Goal: Task Accomplishment & Management: Use online tool/utility

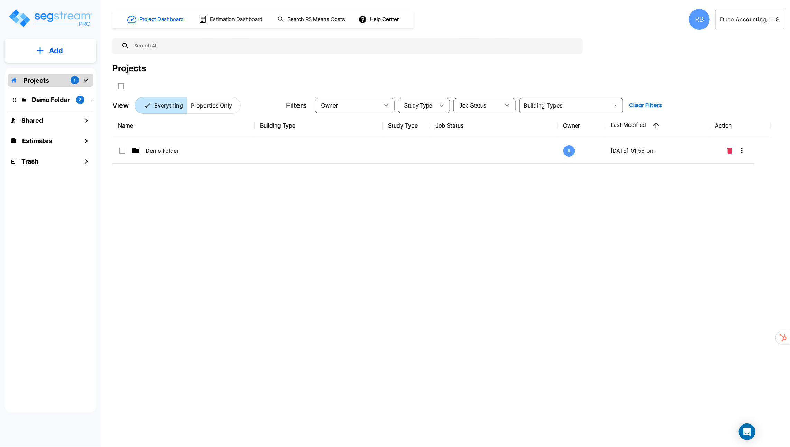
click at [740, 23] on body "× Your report is being generated. Be patient! × We're working on your Modificat…" at bounding box center [395, 223] width 790 height 447
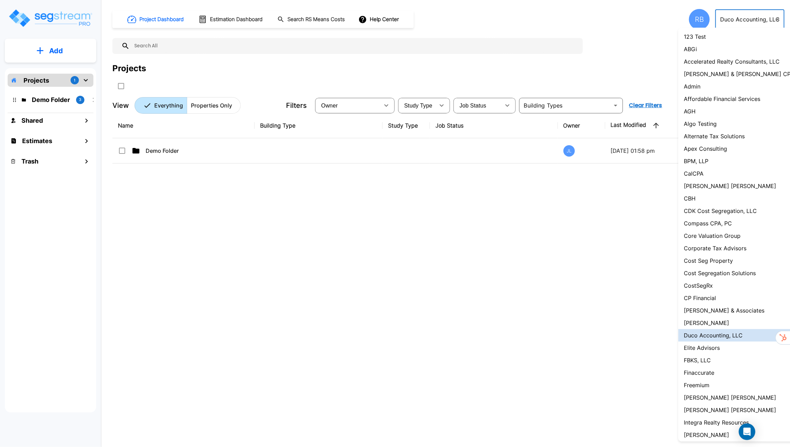
scroll to position [363, 0]
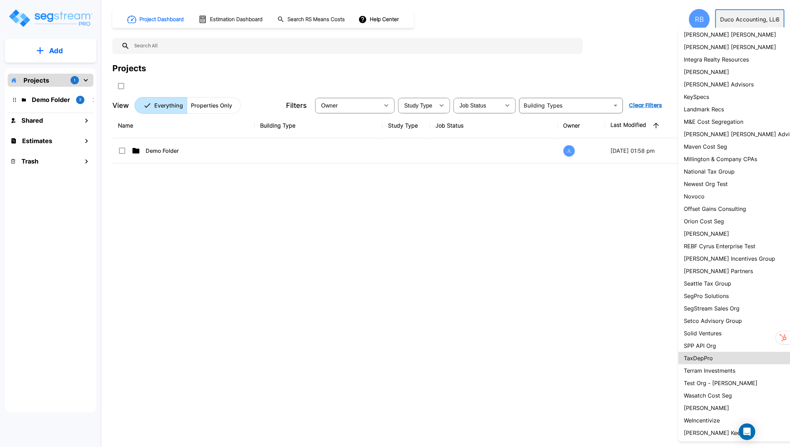
type input "15"
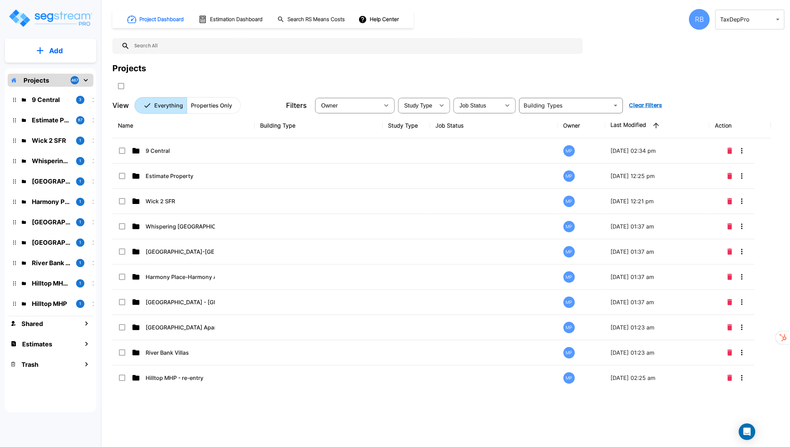
click at [700, 22] on div "RB" at bounding box center [699, 19] width 21 height 21
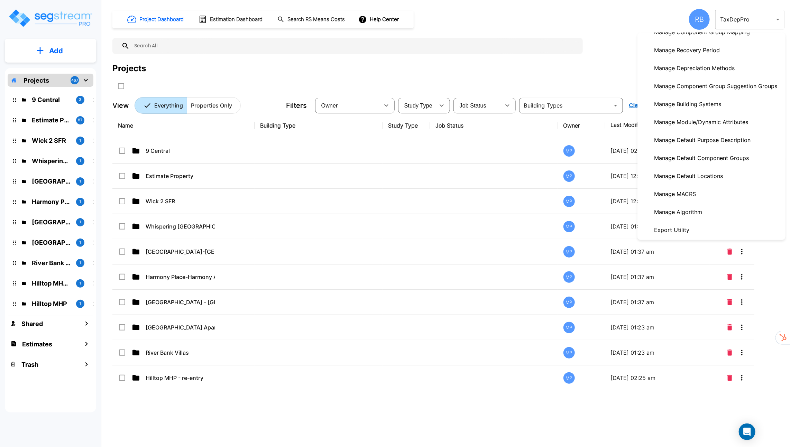
scroll to position [216, 0]
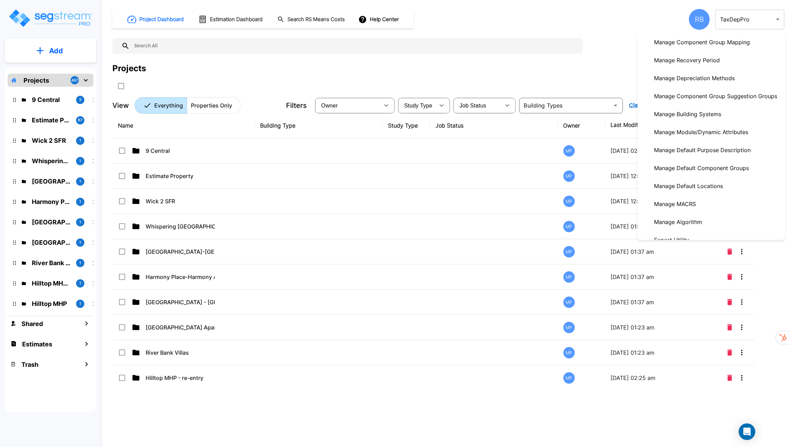
click at [706, 79] on p "Manage Depreciation Methods" at bounding box center [694, 78] width 86 height 14
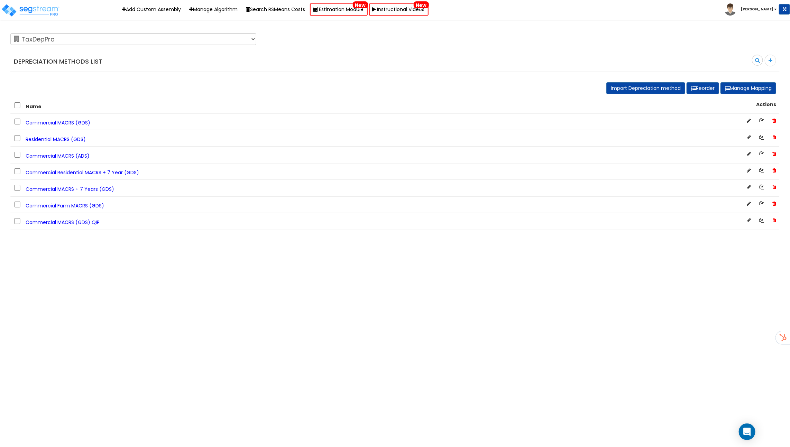
click at [74, 121] on span "Commercial MACRS (GDS)" at bounding box center [58, 122] width 65 height 7
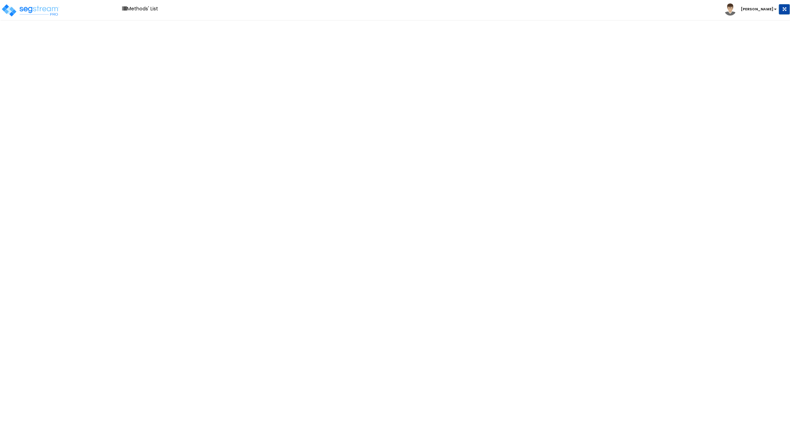
select select "5Y"
select select "10182"
select select "7Y"
select select "48830"
select select "58737"
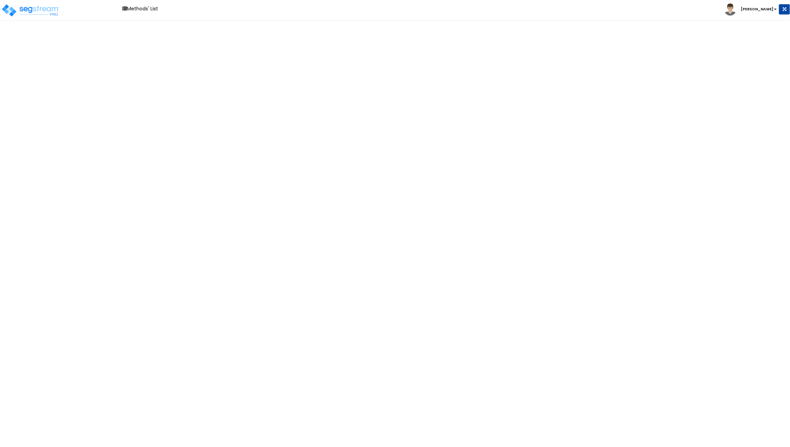
select select "15Y"
select select "3666"
select select "31875"
select select "39Y"
select select "31302"
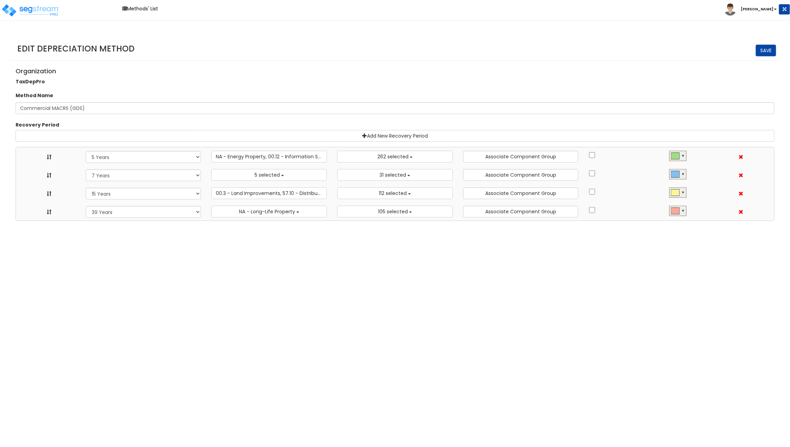
scroll to position [8, 0]
click at [286, 174] on button "5 selected" at bounding box center [268, 175] width 115 height 12
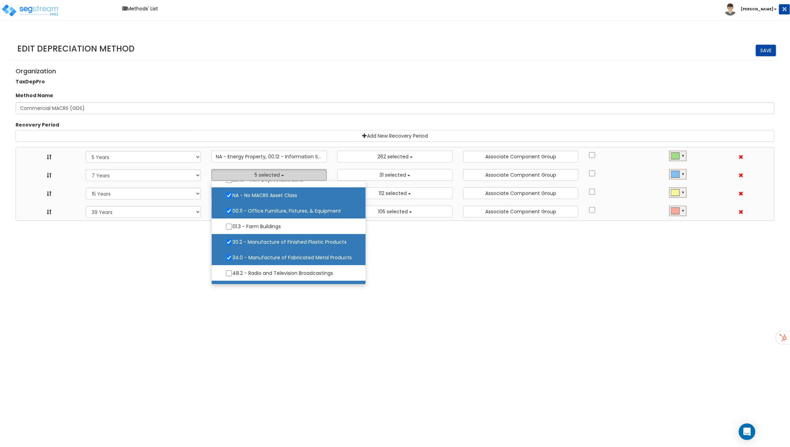
scroll to position [39, 0]
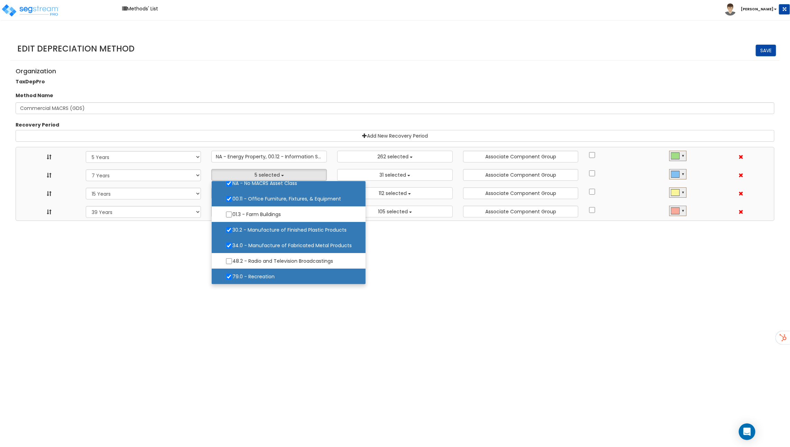
click at [302, 82] on div "Organization TaxDepPro" at bounding box center [394, 75] width 769 height 22
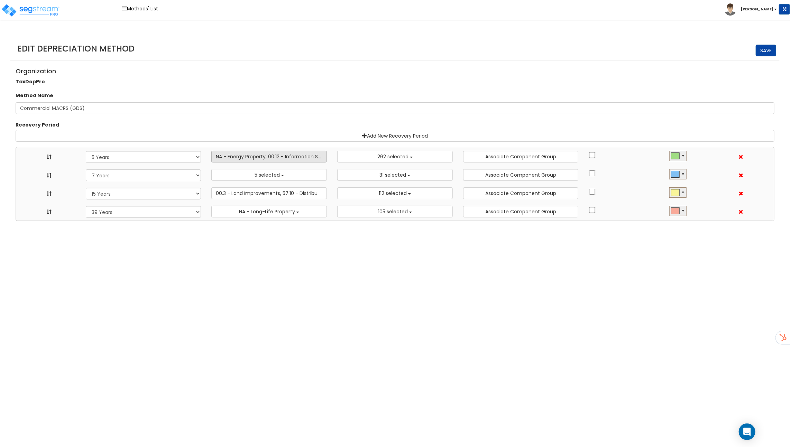
click at [297, 156] on span "NA - Energy Property, 00.12 - Information Systems, 57.0 - Distributive Trades &…" at bounding box center [320, 156] width 209 height 7
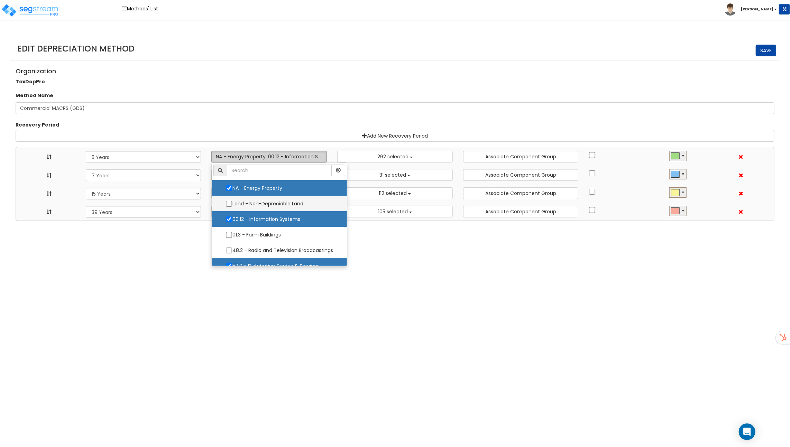
scroll to position [8, 0]
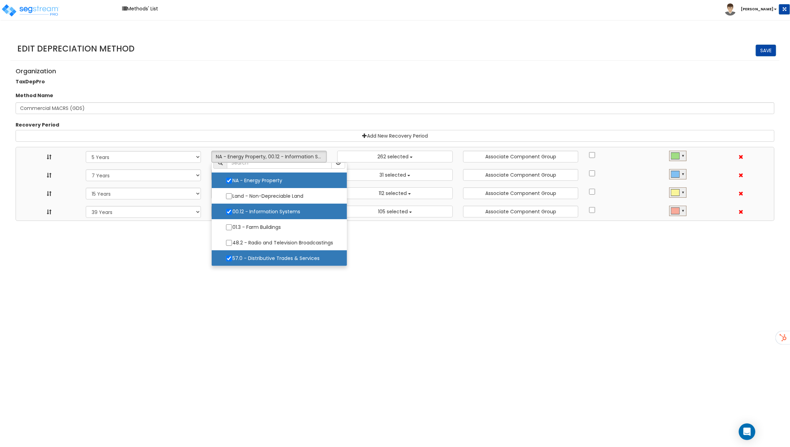
click at [295, 120] on div "Recovery Period Add New Recovery Period Recovery Period 10 Years 11 Years 12 Ye…" at bounding box center [394, 151] width 769 height 86
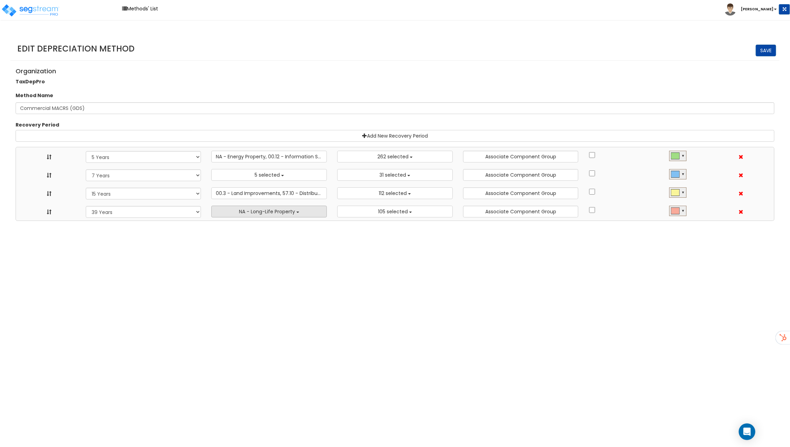
click at [281, 211] on span "NA - Long-Life Property" at bounding box center [267, 211] width 56 height 7
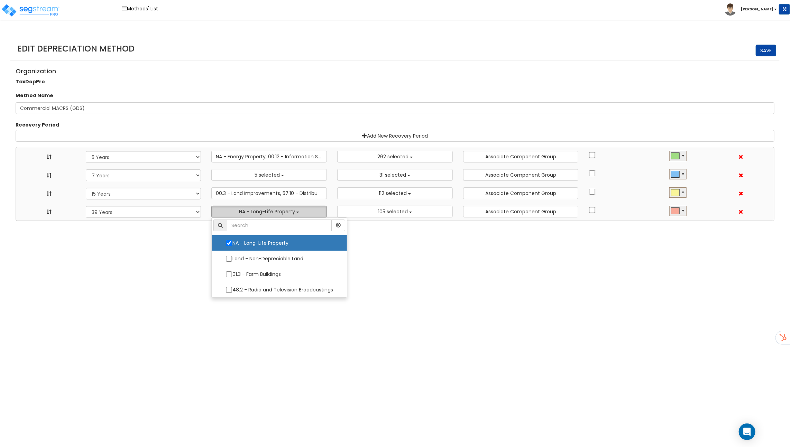
click at [281, 211] on span "NA - Long-Life Property" at bounding box center [267, 211] width 56 height 7
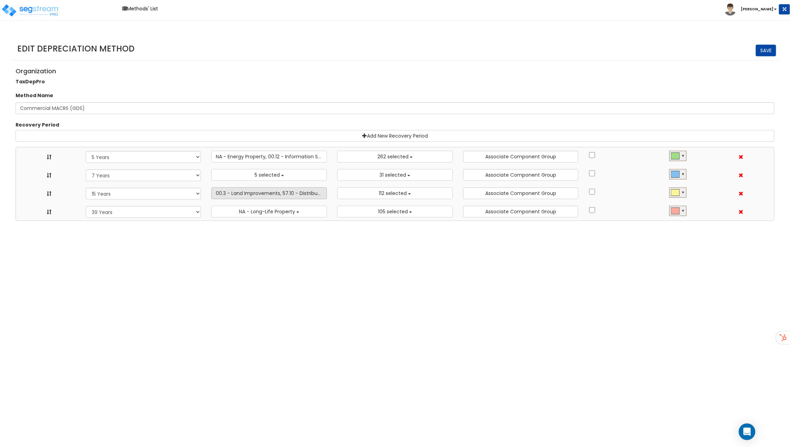
click at [280, 194] on span "00.3 - Land Improvements, 57.10 - Distributive Trades & Services - Billboard, S…" at bounding box center [393, 193] width 355 height 7
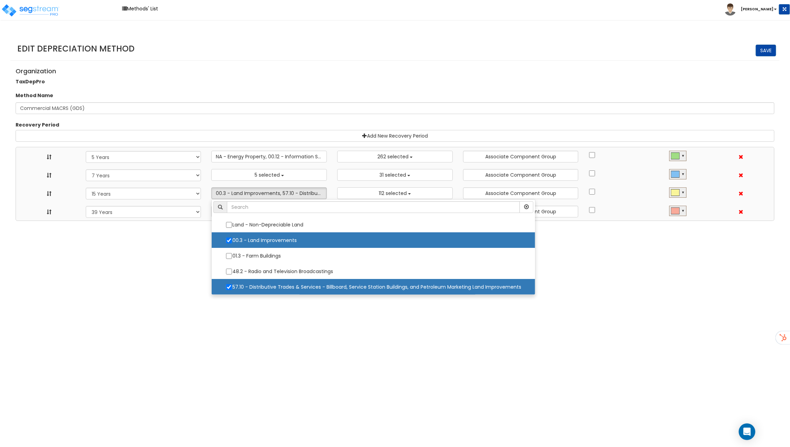
click at [289, 124] on div "Recovery Period" at bounding box center [394, 125] width 769 height 9
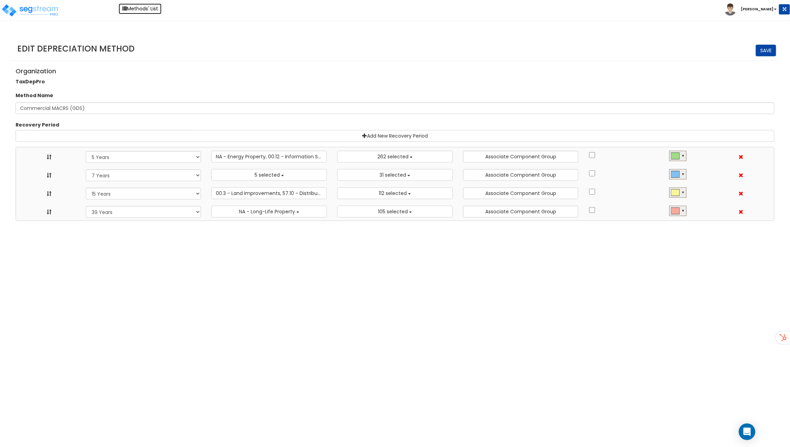
click at [129, 10] on link "Methods' List" at bounding box center [140, 8] width 43 height 11
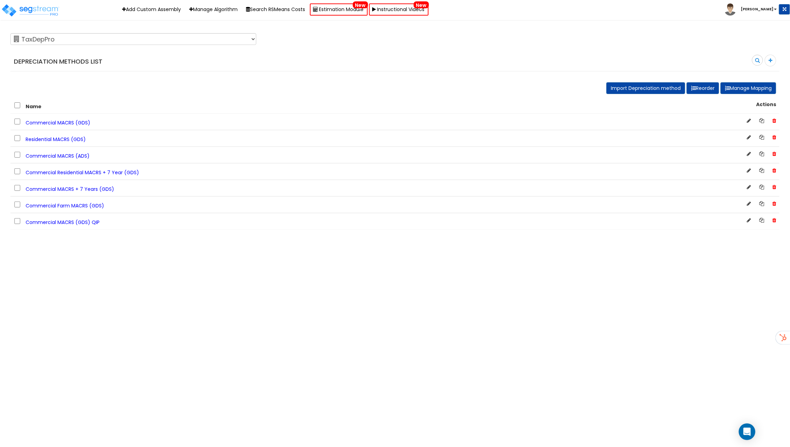
click at [64, 219] on span "Commercial MACRS (GDS) QIP" at bounding box center [63, 222] width 74 height 7
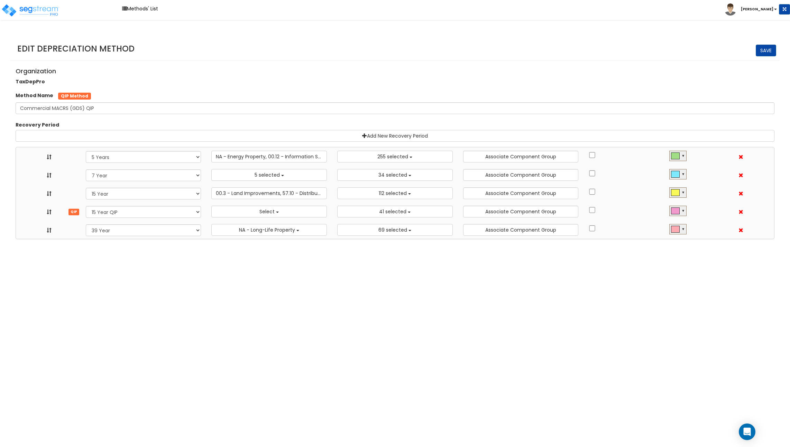
select select "5Y"
select select "10641"
select select "7Y_1"
select select "48830"
select select "11974"
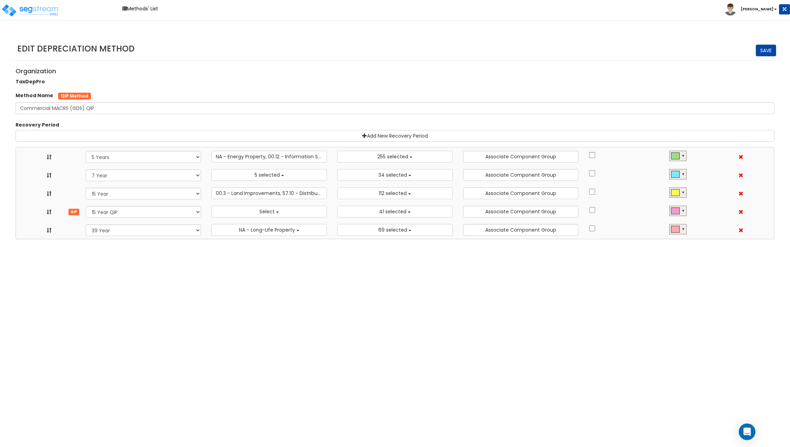
select select "15Y_1"
select select "3666"
select select "31875"
select select "15Y_2"
select select
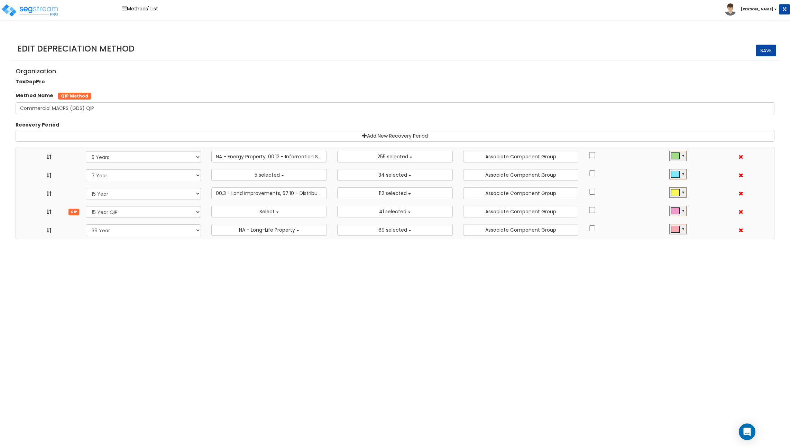
select select "11716"
select select "39Y_1"
select select "31302"
click at [226, 209] on button "Select" at bounding box center [268, 212] width 115 height 12
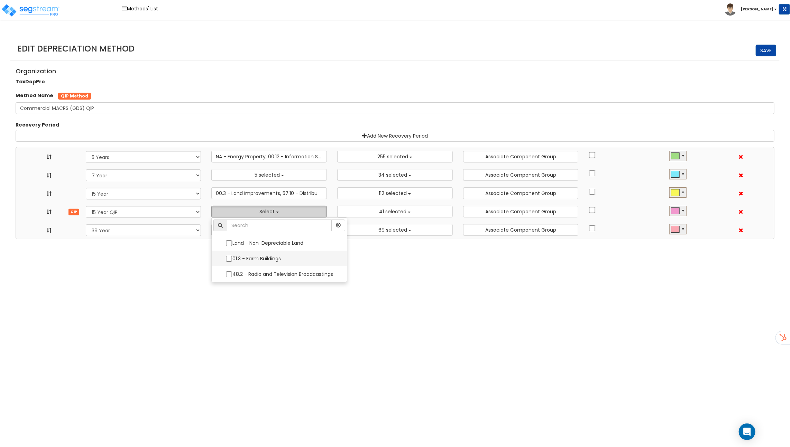
scroll to position [0, 0]
click at [248, 122] on div "Recovery Period" at bounding box center [394, 125] width 769 height 9
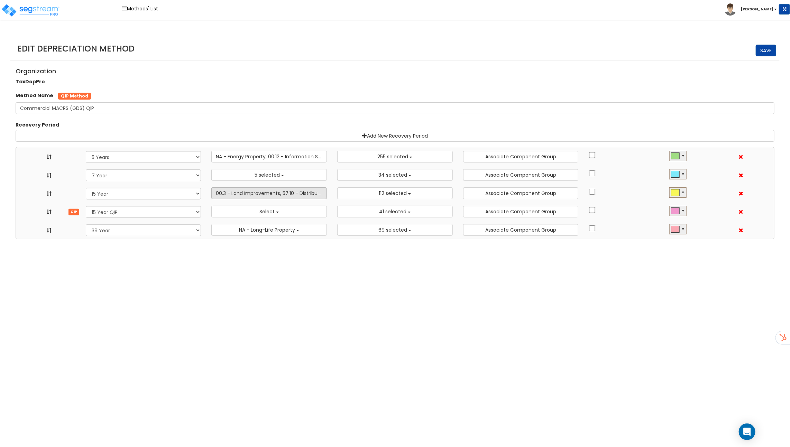
click at [242, 190] on span "00.3 - Land Improvements, 57.10 - Distributive Trades & Services - Billboard, S…" at bounding box center [393, 193] width 355 height 7
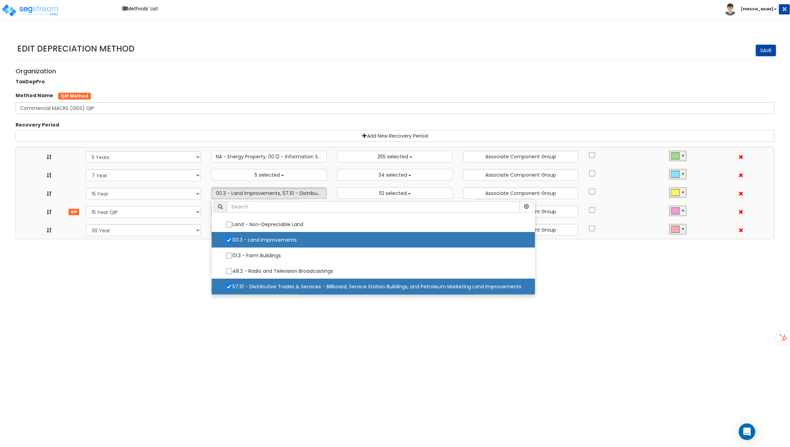
click at [258, 123] on div "Recovery Period" at bounding box center [394, 125] width 769 height 9
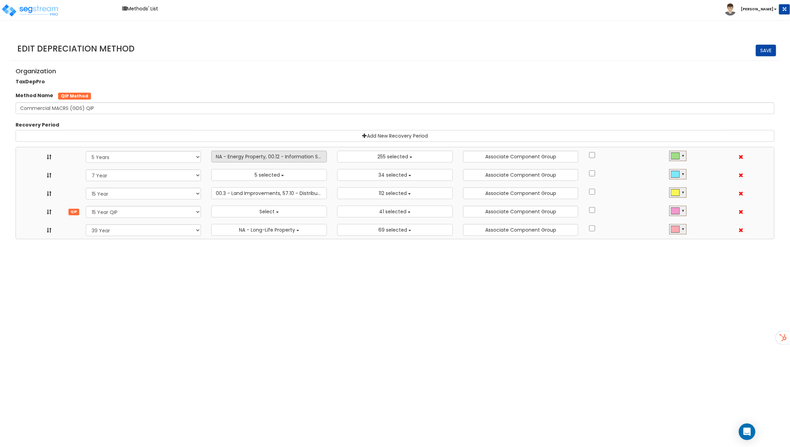
click at [261, 157] on span "NA - Energy Property, 00.12 - Information Systems, 57.0 - Distributive Trades &…" at bounding box center [320, 156] width 209 height 7
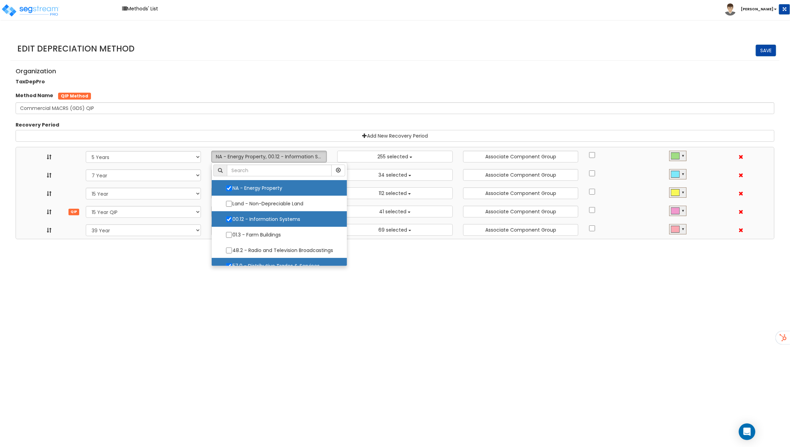
click at [261, 157] on span "NA - Energy Property, 00.12 - Information Systems, 57.0 - Distributive Trades &…" at bounding box center [320, 156] width 209 height 7
